Goal: Transaction & Acquisition: Purchase product/service

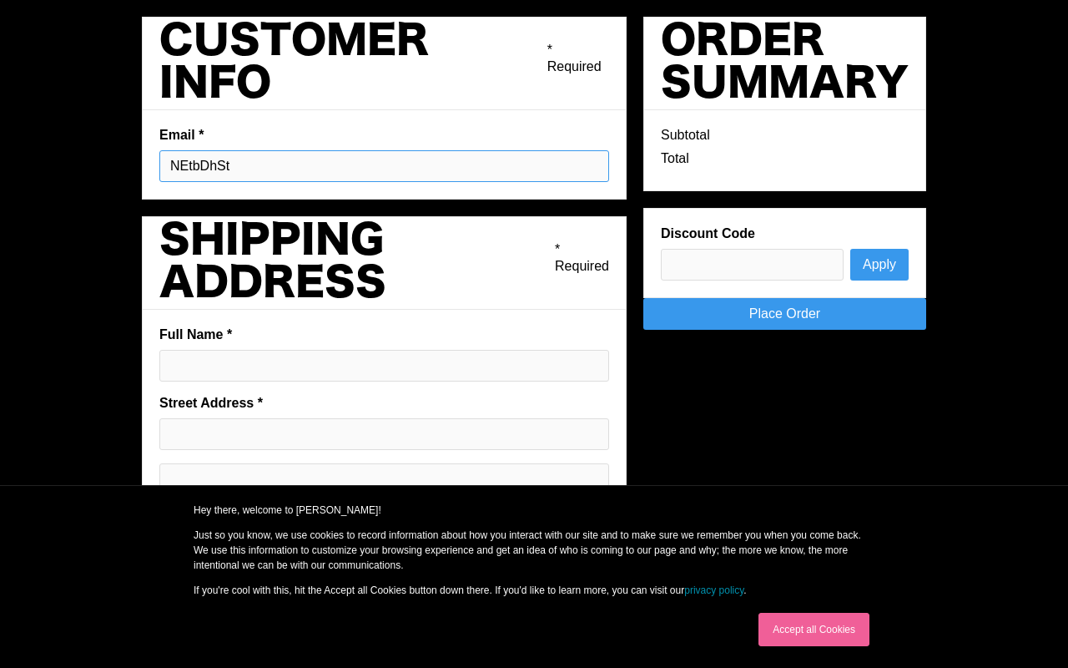
type input "NEtbDhSt"
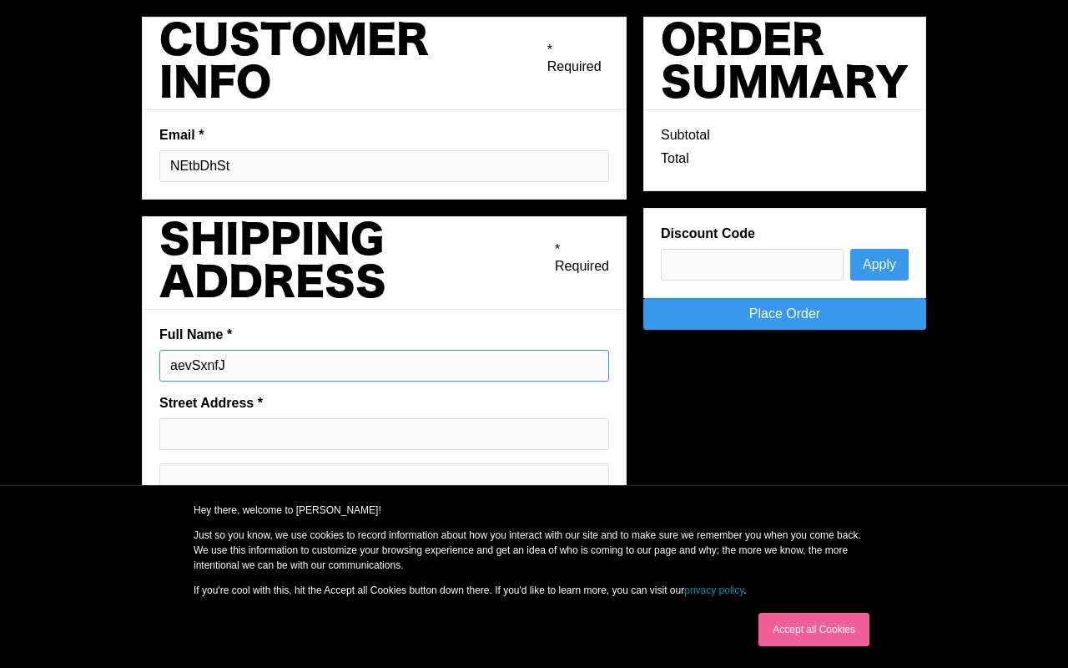
type input "aevSxnfJ"
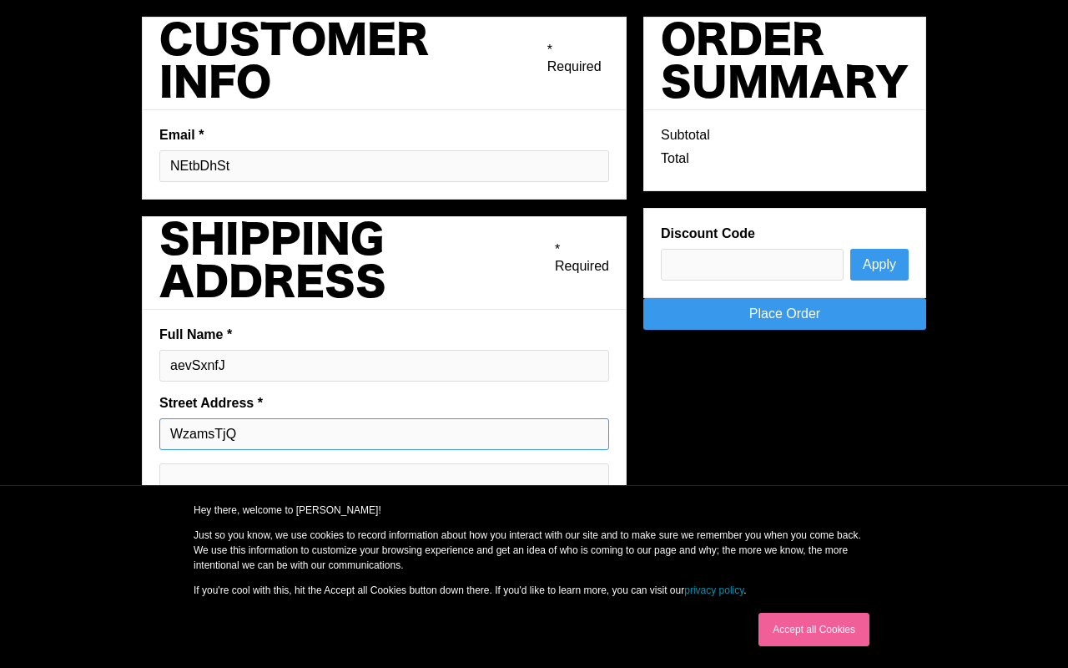
type input "WzamsTjQ"
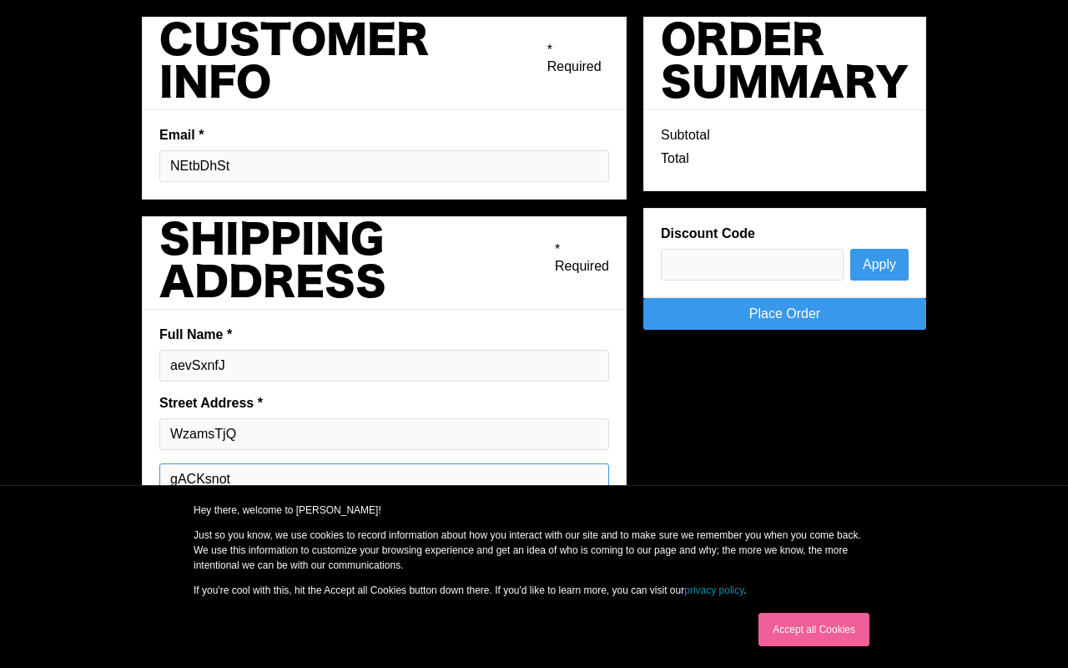
type input "gACKsnot"
type input "bGvcRXLT"
type input "QJYiMxwX"
type input "vEapLEYR"
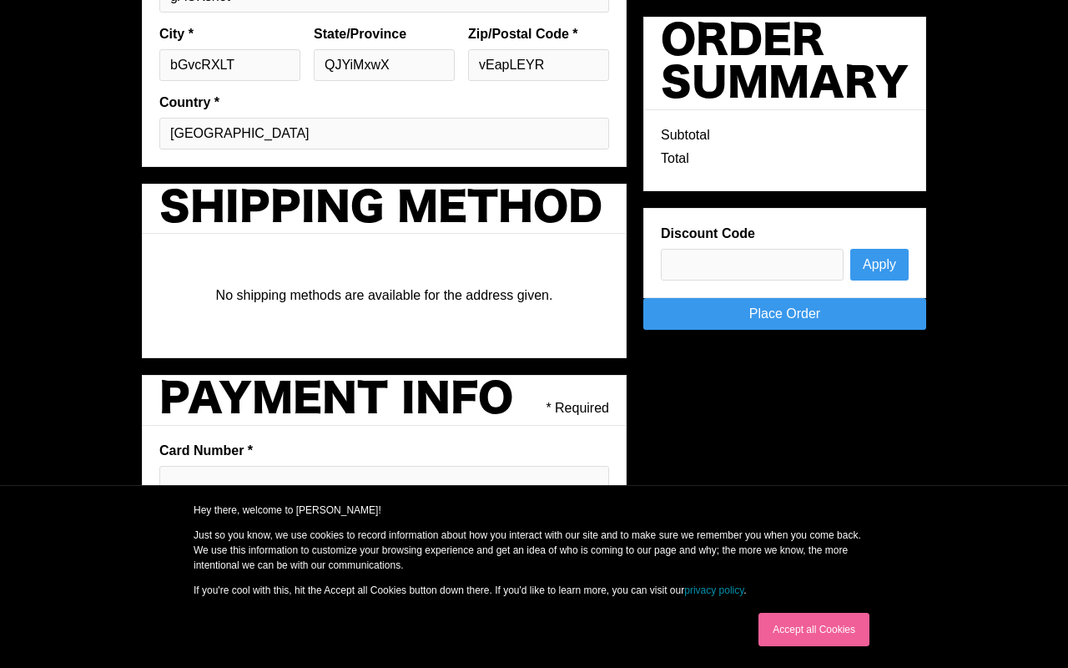
type input "K"
click at [164, 506] on div "Hey there, welcome to [PERSON_NAME]! Just so you know, we use cookies to record…" at bounding box center [534, 549] width 801 height 95
type input "extDSwJM"
click at [717, 590] on link "privacy policy" at bounding box center [713, 590] width 59 height 12
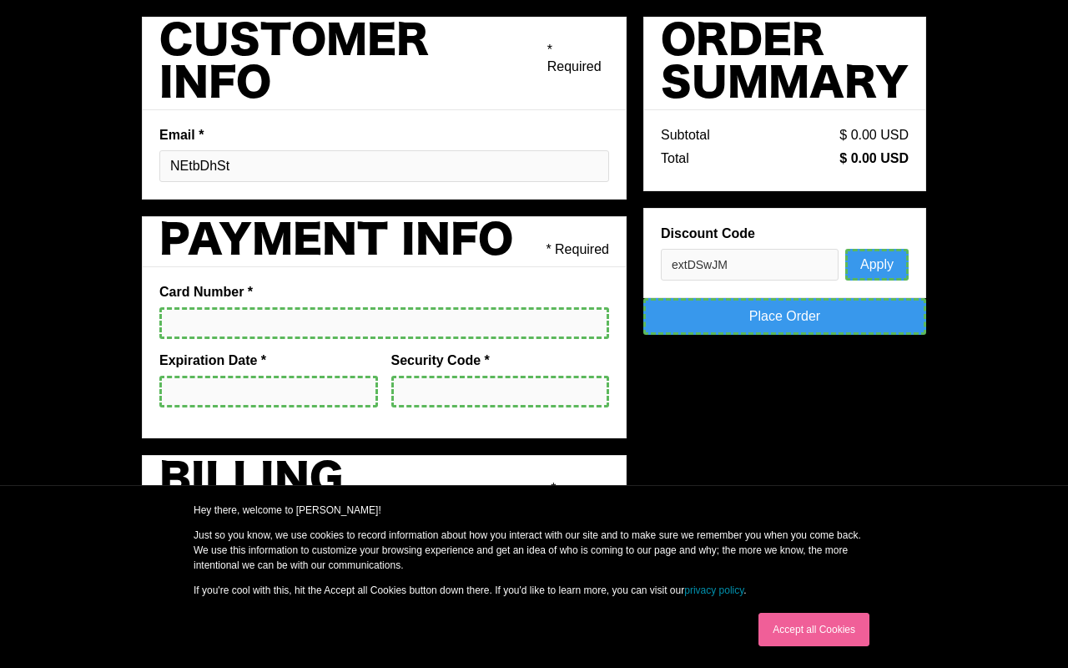
click at [814, 629] on link "Accept all Cookies" at bounding box center [813, 628] width 111 height 33
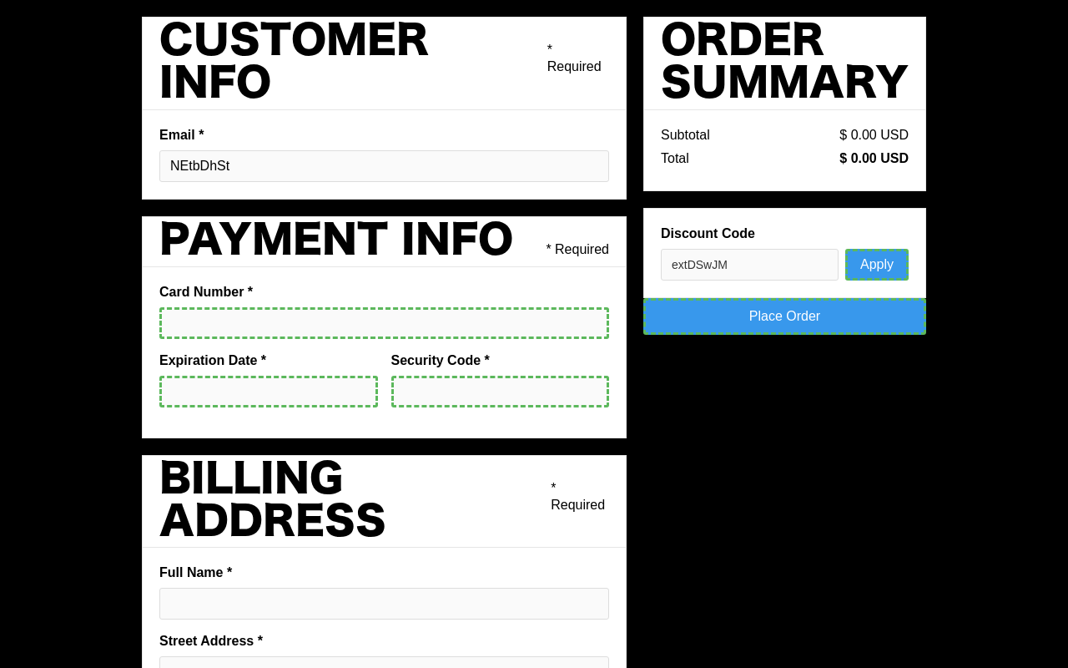
click at [879, 264] on button "Apply" at bounding box center [876, 265] width 63 height 32
click at [793, 313] on link "Place Order" at bounding box center [784, 316] width 283 height 37
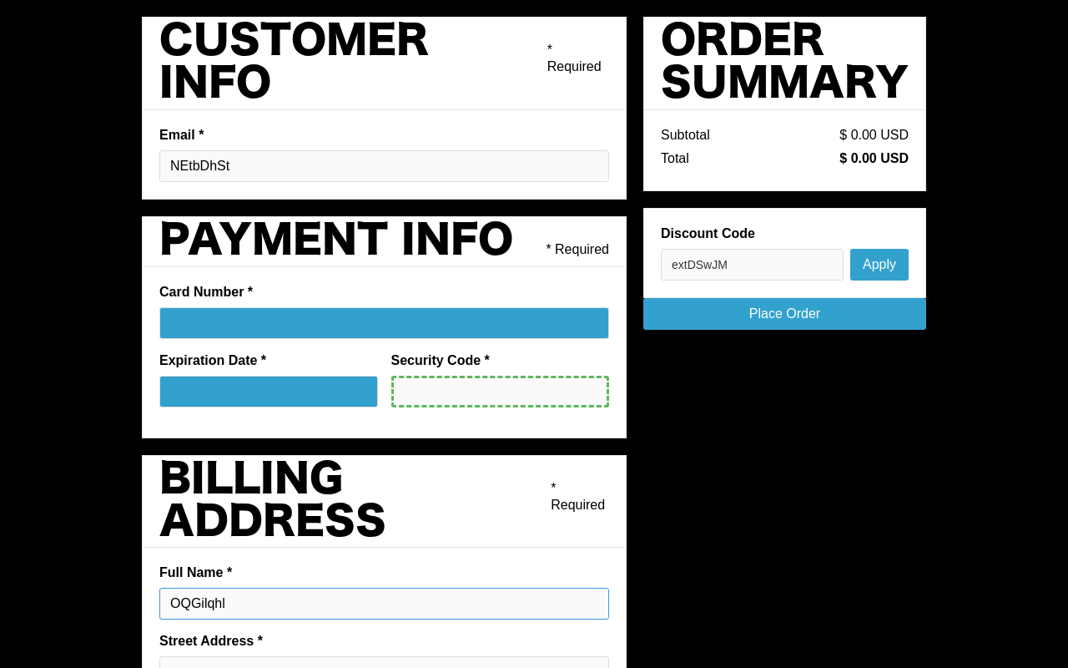
type input "OQGilqhl"
type input "hmXjnyyu"
type input "zWSEFStg"
type input "rTVZQINQ"
type input "iMzBkDbp"
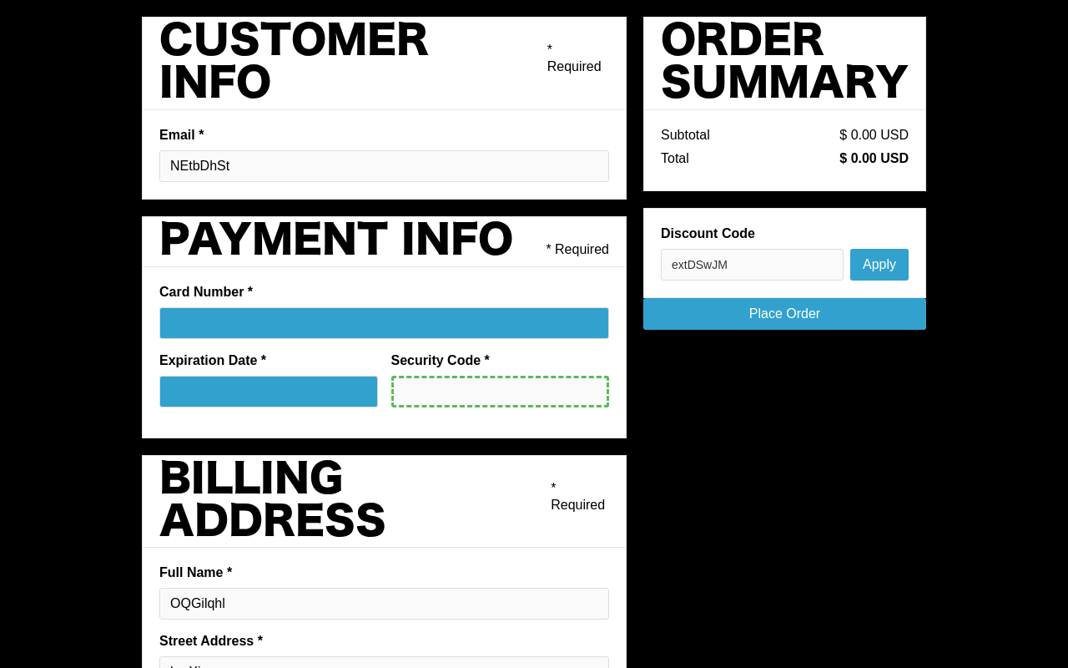
scroll to position [270, 0]
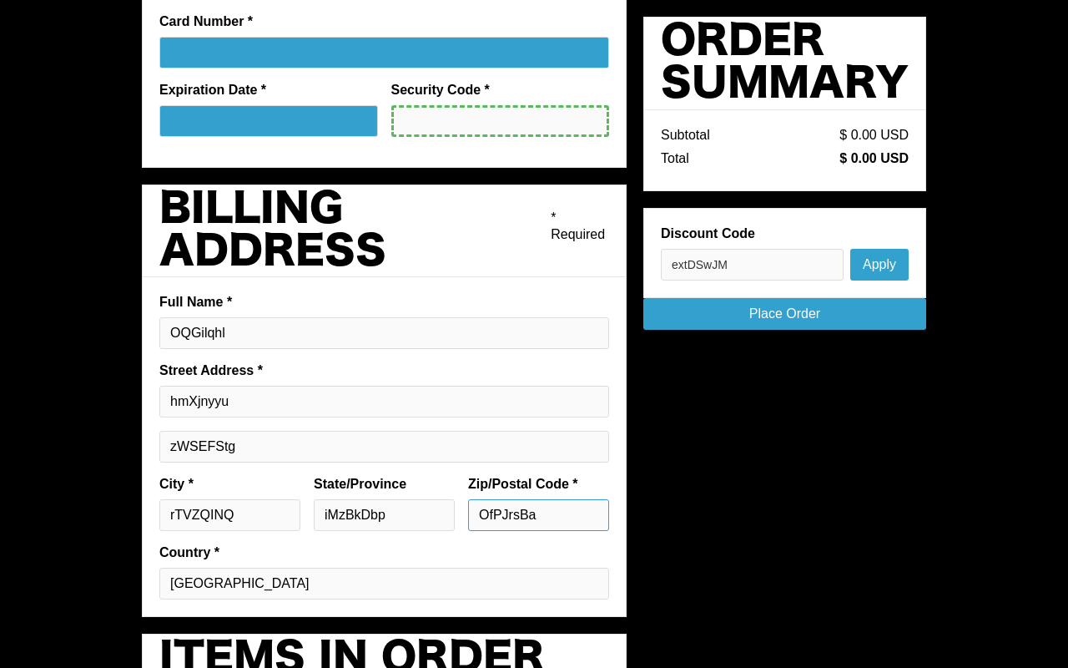
type input "OfPJrsBa"
